Goal: Obtain resource: Obtain resource

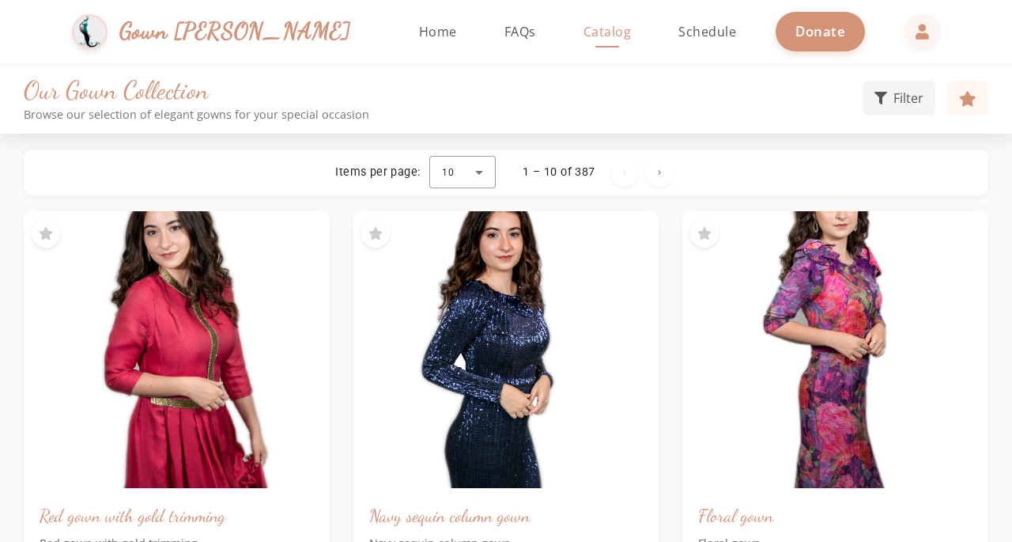
click at [429, 88] on h1 "Our Gown Collection" at bounding box center [443, 90] width 839 height 30
click at [403, 32] on link "Home" at bounding box center [438, 31] width 70 height 63
click at [66, 174] on div "Items per page: 10 1 – 10 of 387" at bounding box center [506, 172] width 957 height 38
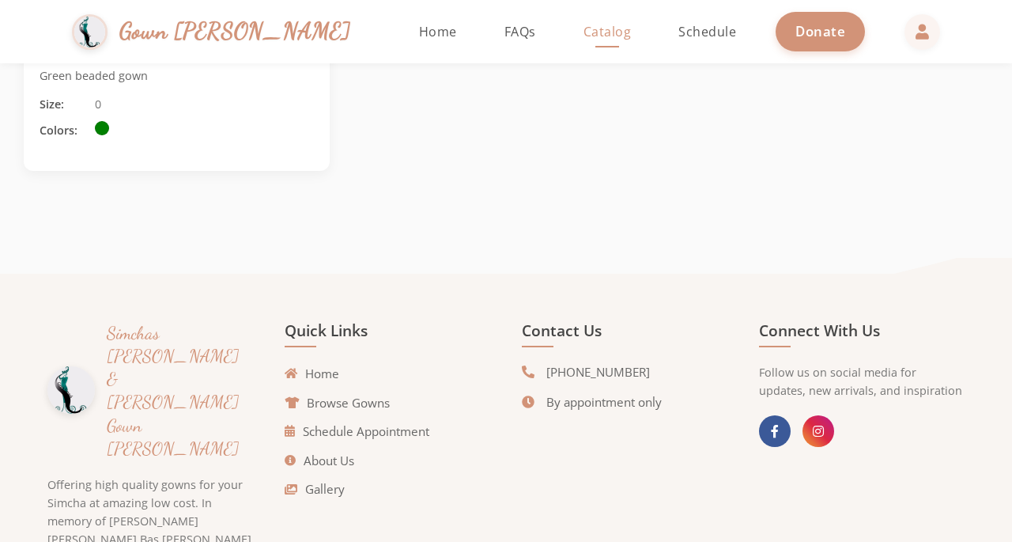
scroll to position [1832, 0]
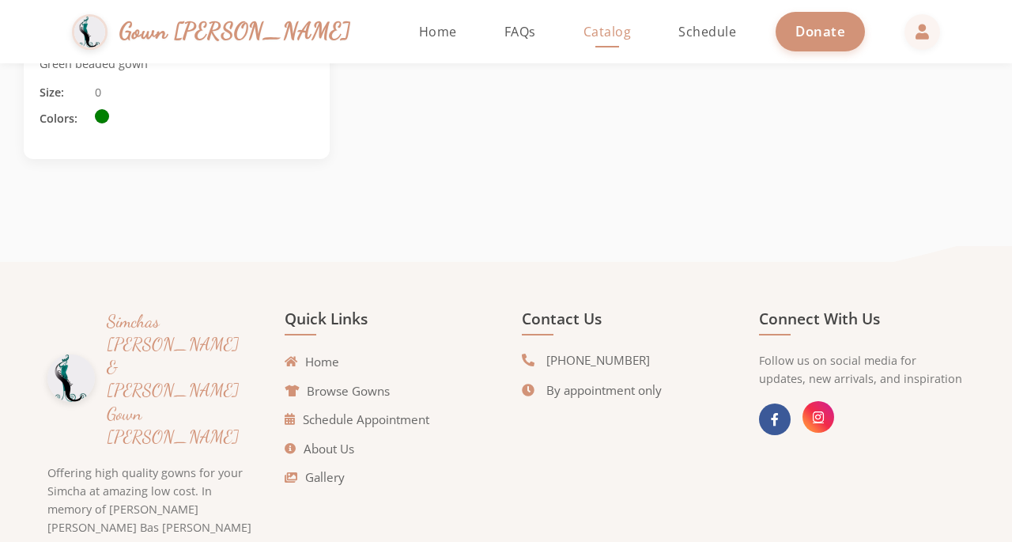
click at [824, 419] on icon at bounding box center [818, 416] width 11 height 13
click at [371, 387] on link "Browse Gowns" at bounding box center [341, 391] width 105 height 18
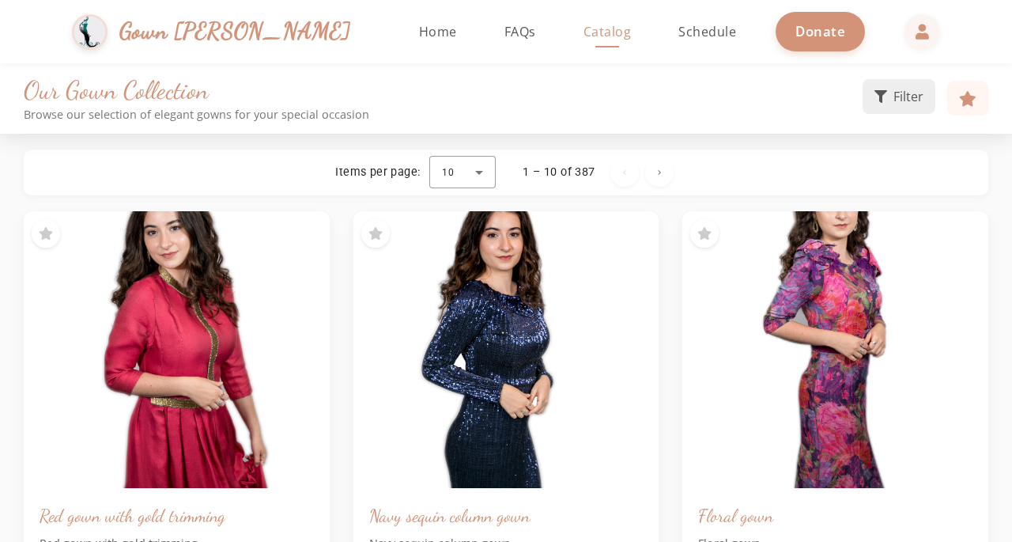
click at [889, 93] on button "Filter" at bounding box center [899, 96] width 73 height 35
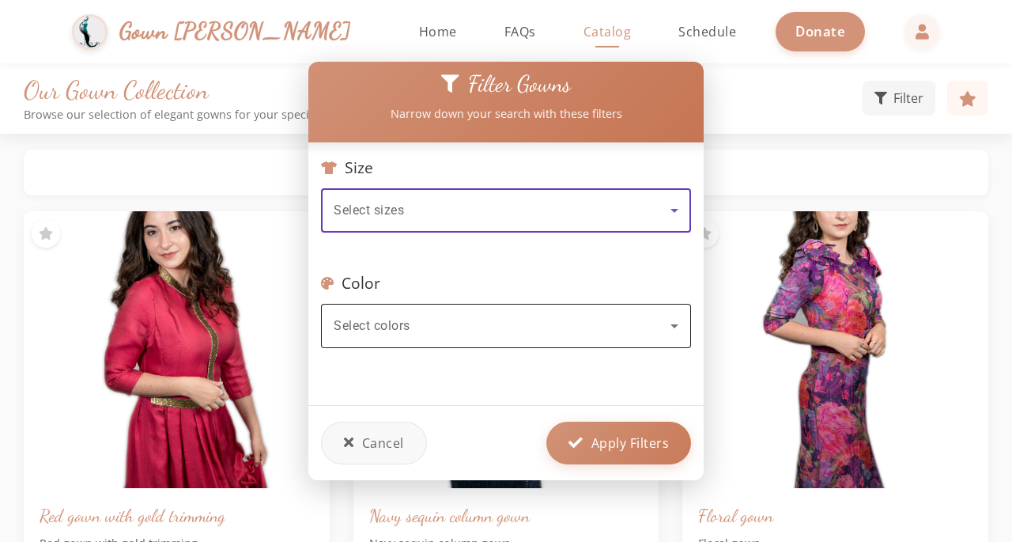
click at [594, 320] on div "Select colors" at bounding box center [502, 325] width 337 height 19
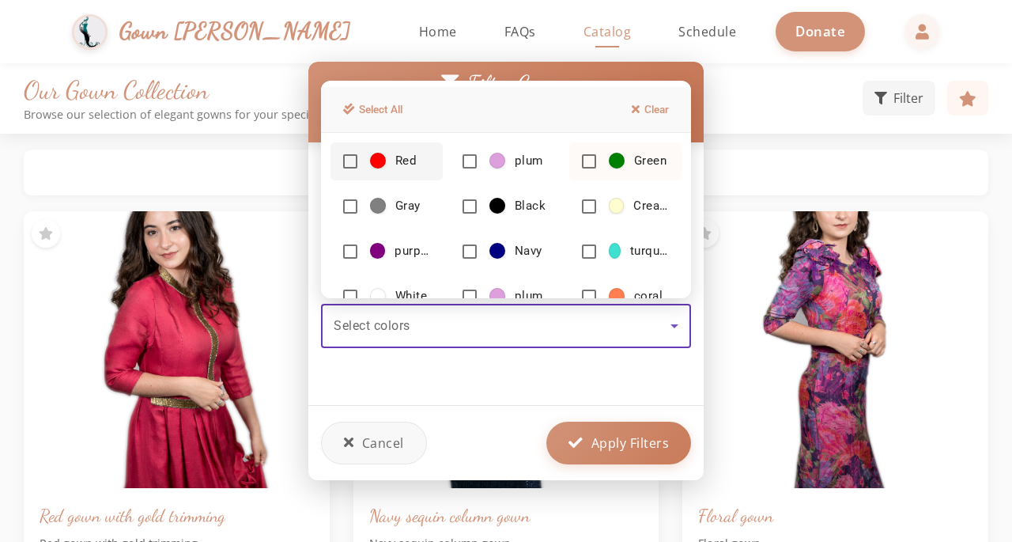
click at [624, 164] on span "Green" at bounding box center [638, 161] width 58 height 17
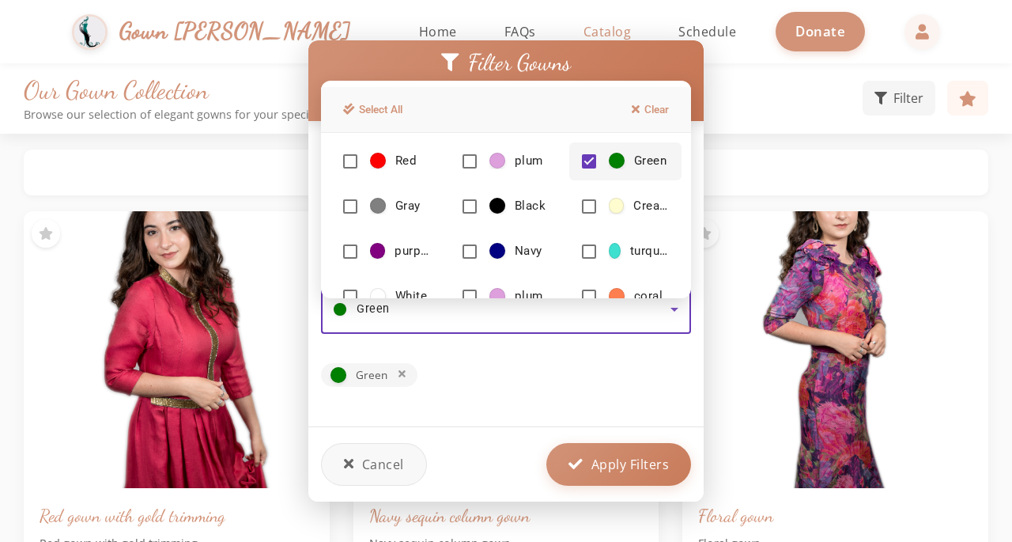
click at [599, 466] on div at bounding box center [506, 271] width 1012 height 542
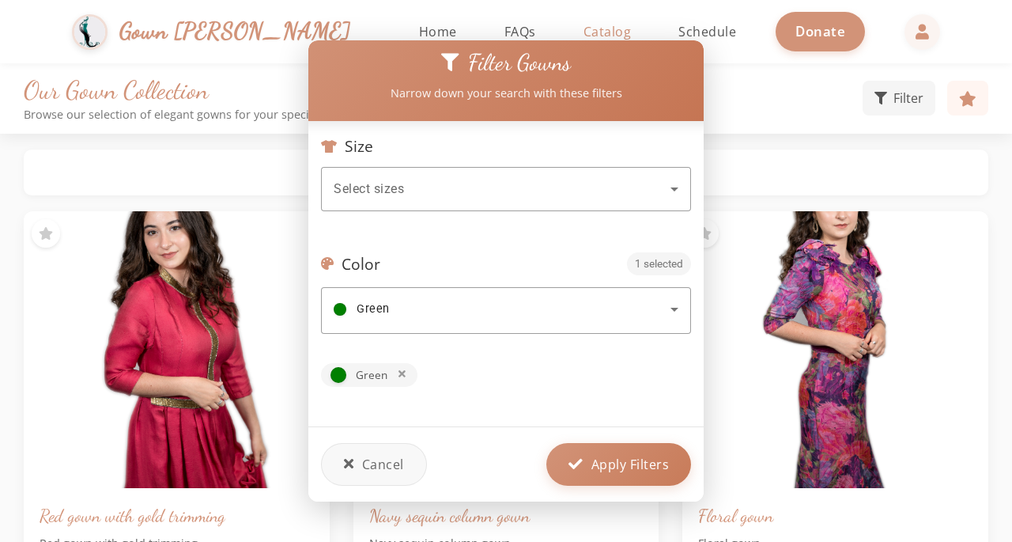
click at [599, 466] on span "Apply Filters" at bounding box center [631, 464] width 78 height 19
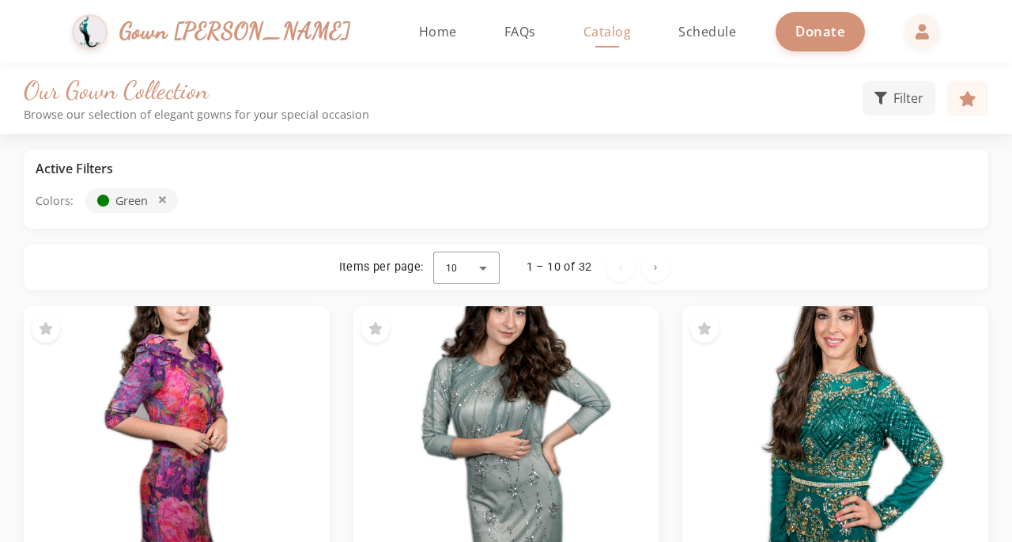
click at [987, 274] on div "Items per page: 10 1 – 10 of 32" at bounding box center [506, 267] width 965 height 46
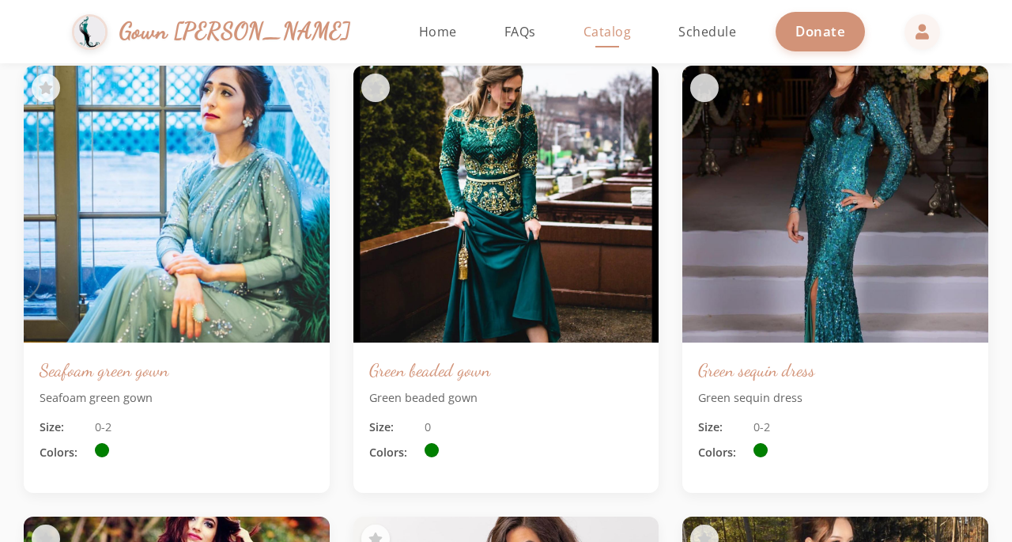
scroll to position [3846, 0]
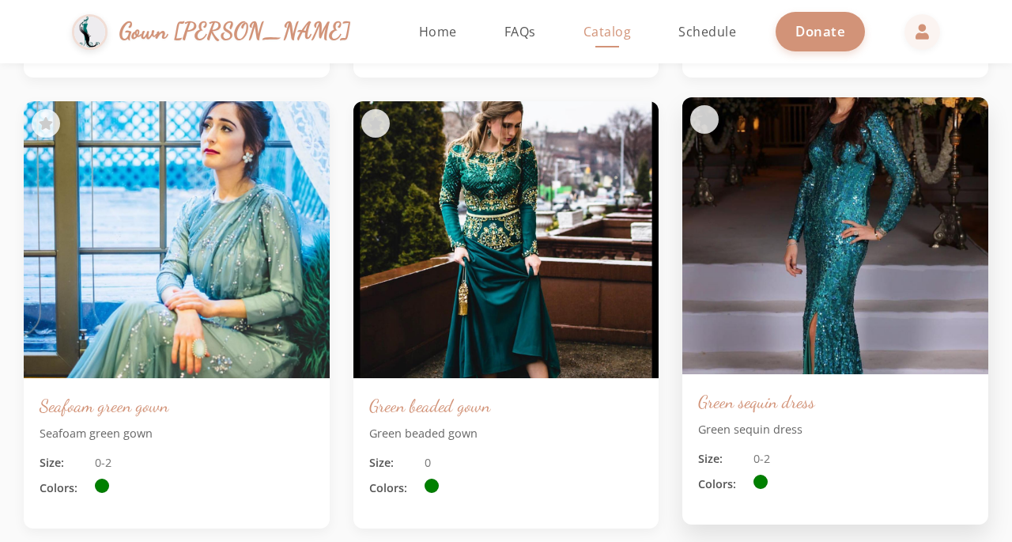
click at [987, 463] on div "Green sequin dress Green sequin dress Size: 0-2 Colors:" at bounding box center [835, 449] width 306 height 150
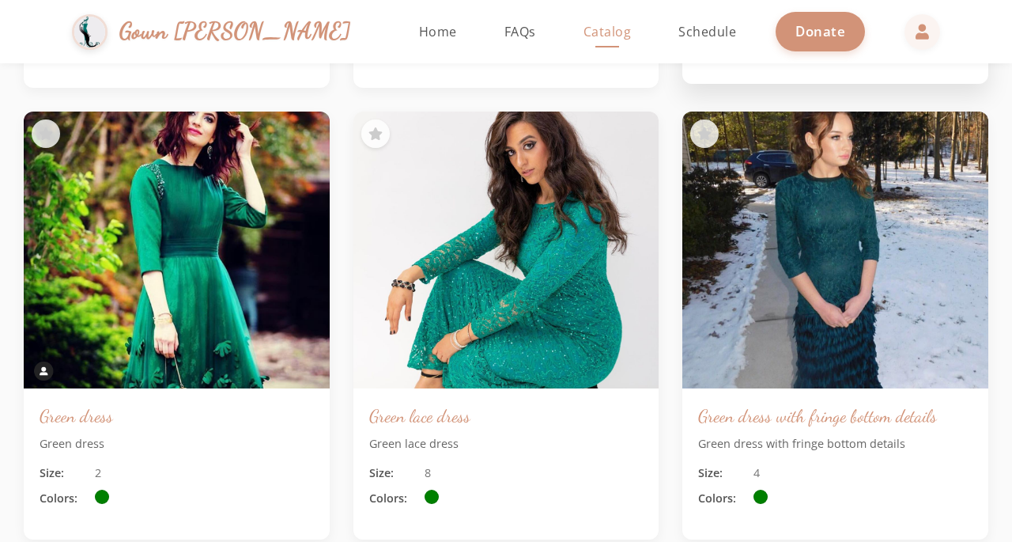
scroll to position [4289, 0]
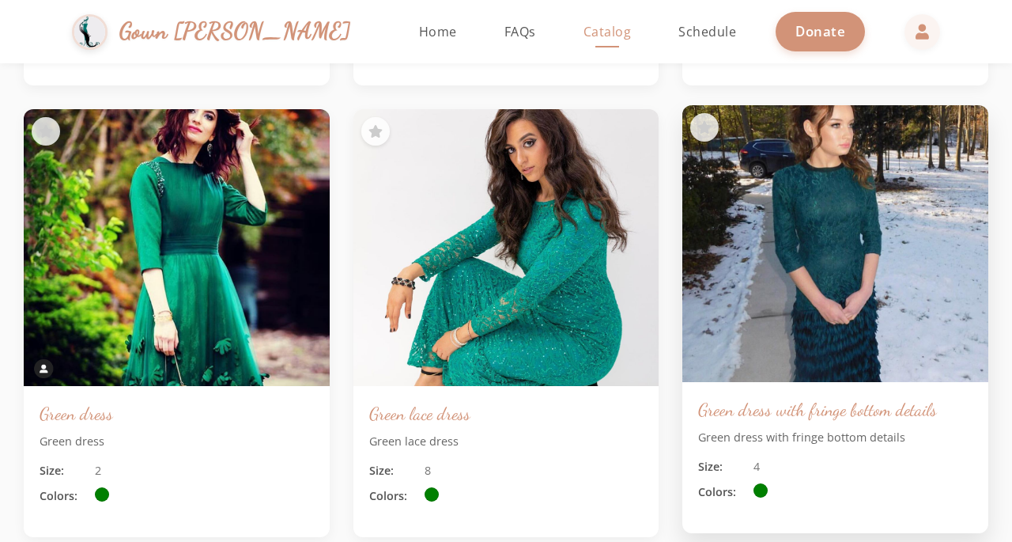
click at [975, 470] on div "Green dress with fringe bottom details Green dress with fringe bottom details S…" at bounding box center [835, 457] width 306 height 150
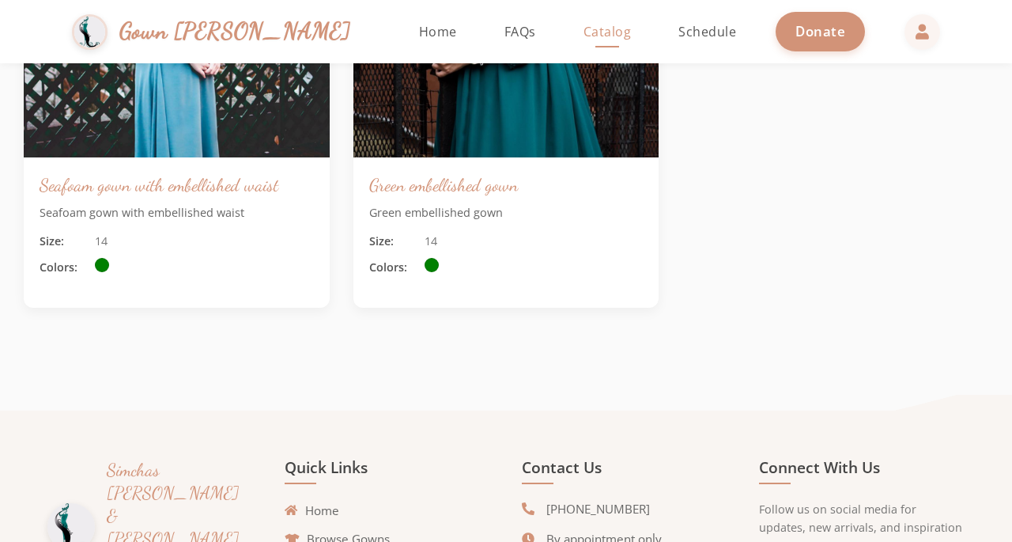
scroll to position [4970, 0]
